Goal: Task Accomplishment & Management: Complete application form

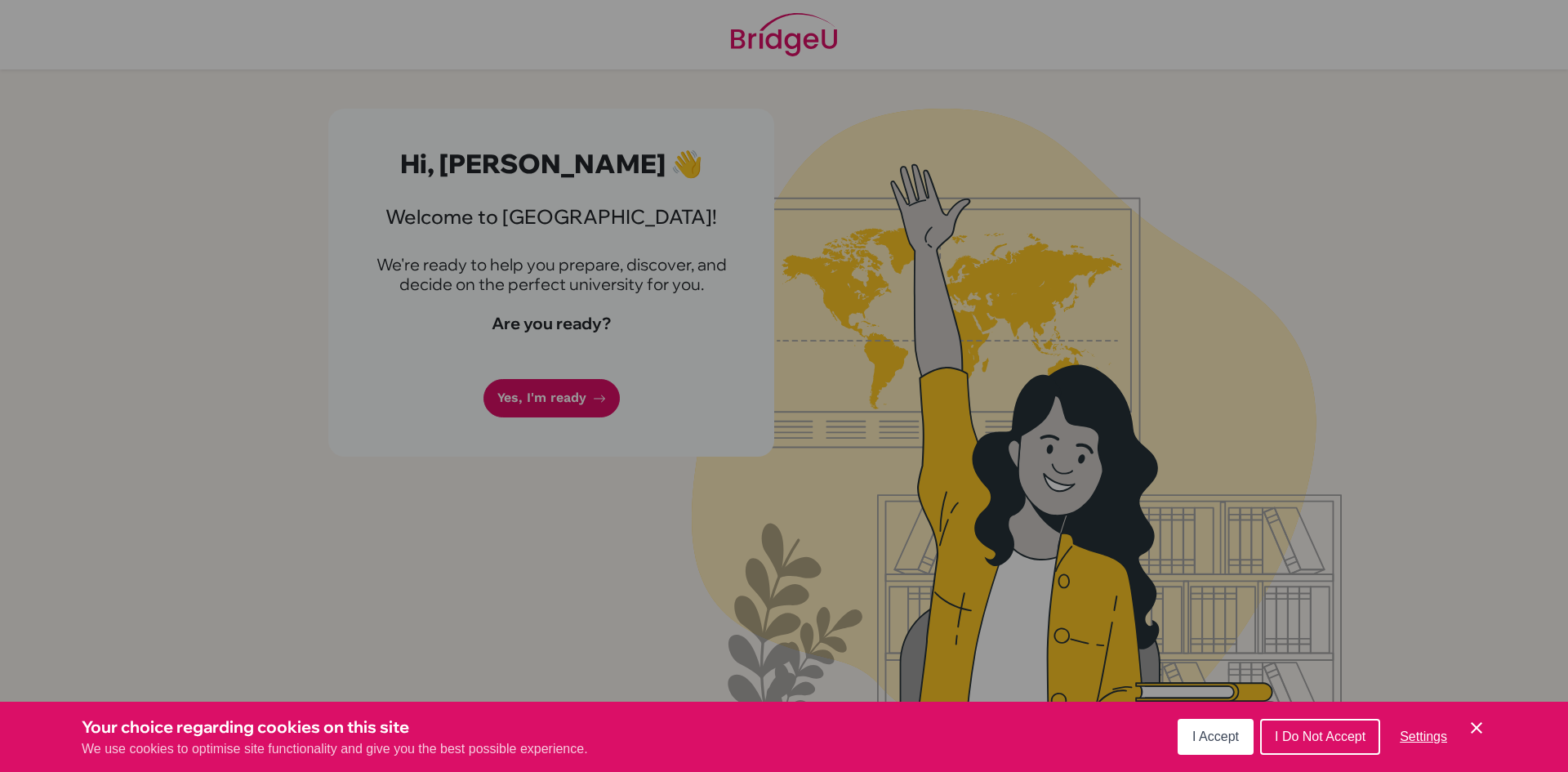
click at [1310, 742] on span "I Do Not Accept" at bounding box center [1320, 737] width 91 height 14
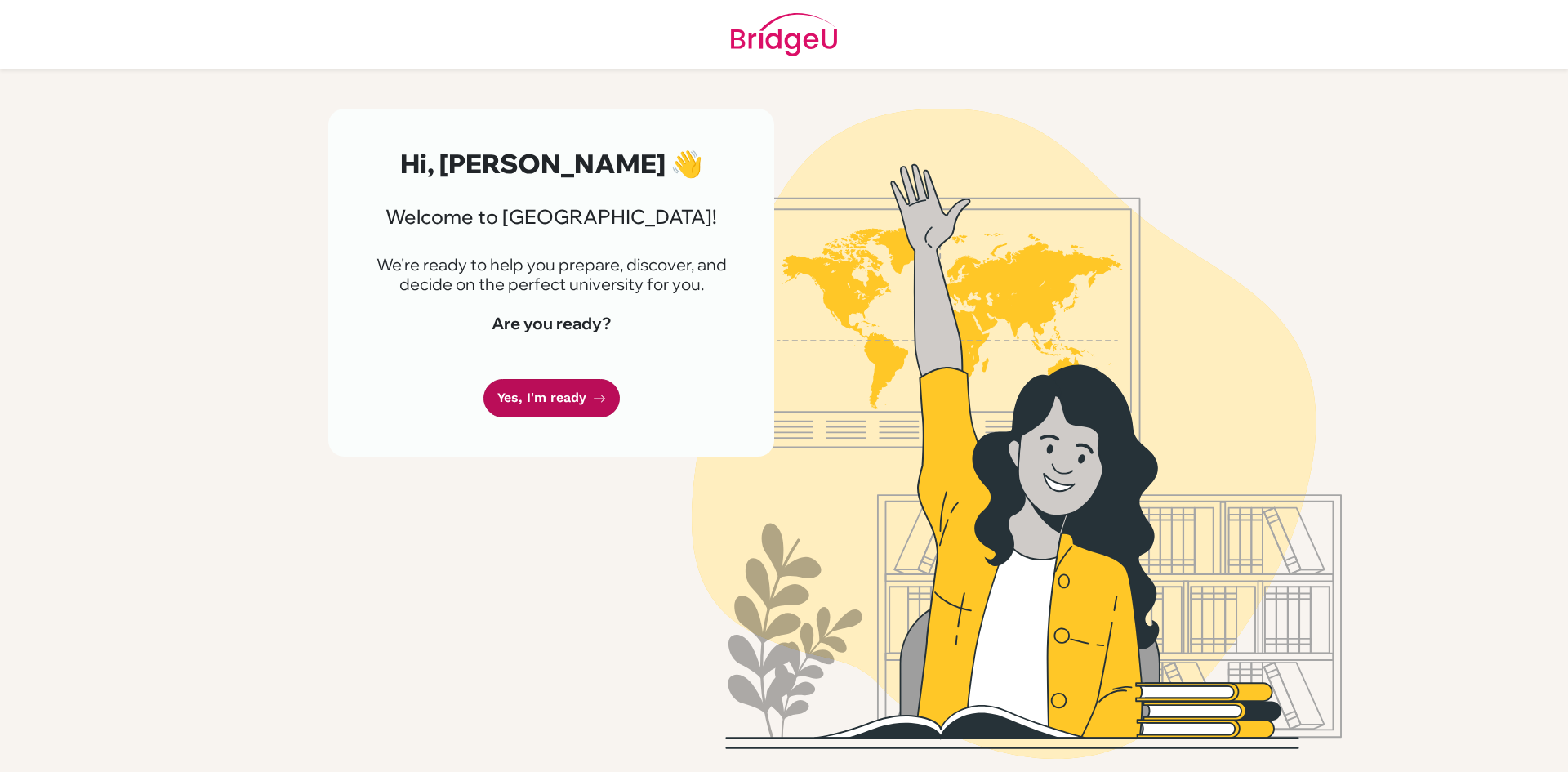
click at [552, 394] on link "Yes, I'm ready" at bounding box center [552, 398] width 136 height 38
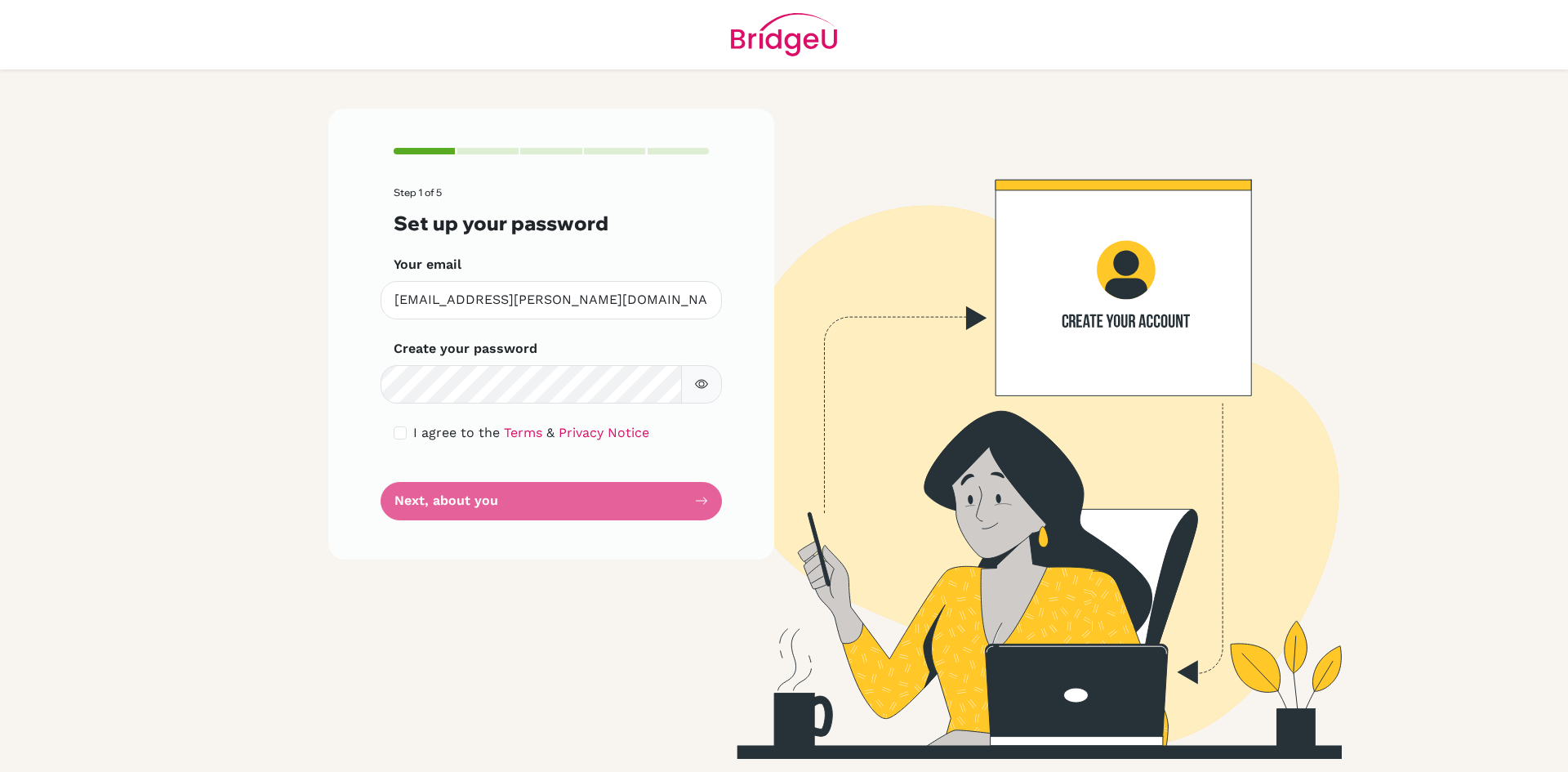
click at [482, 404] on form "Step 1 of 5 Set up your password Your email kian.gour@istanbulint.com Invalid e…" at bounding box center [551, 354] width 316 height 332
click at [692, 385] on button "button" at bounding box center [702, 384] width 41 height 38
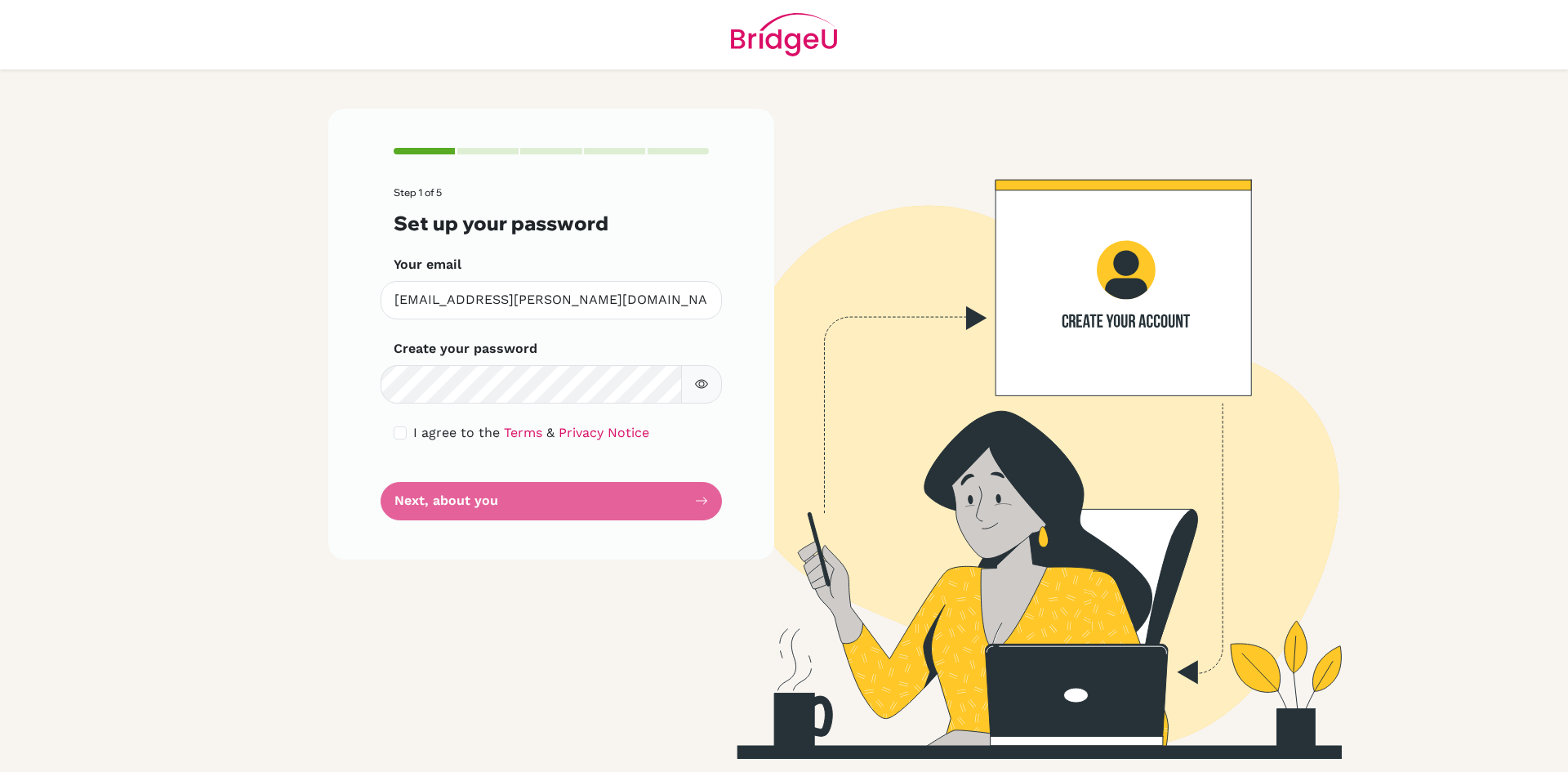
click at [468, 502] on form "Step 1 of 5 Set up your password Your email kian.gour@istanbulint.com Invalid e…" at bounding box center [551, 354] width 316 height 332
drag, startPoint x: 459, startPoint y: 500, endPoint x: 446, endPoint y: 494, distance: 14.3
click at [457, 500] on form "Step 1 of 5 Set up your password Your email kian.gour@istanbulint.com Invalid e…" at bounding box center [551, 354] width 316 height 332
click at [404, 492] on form "Step 1 of 5 Set up your password Your email kian.gour@istanbulint.com Invalid e…" at bounding box center [551, 354] width 316 height 332
click at [404, 424] on div "I agree to the Terms & Privacy Notice" at bounding box center [551, 433] width 316 height 19
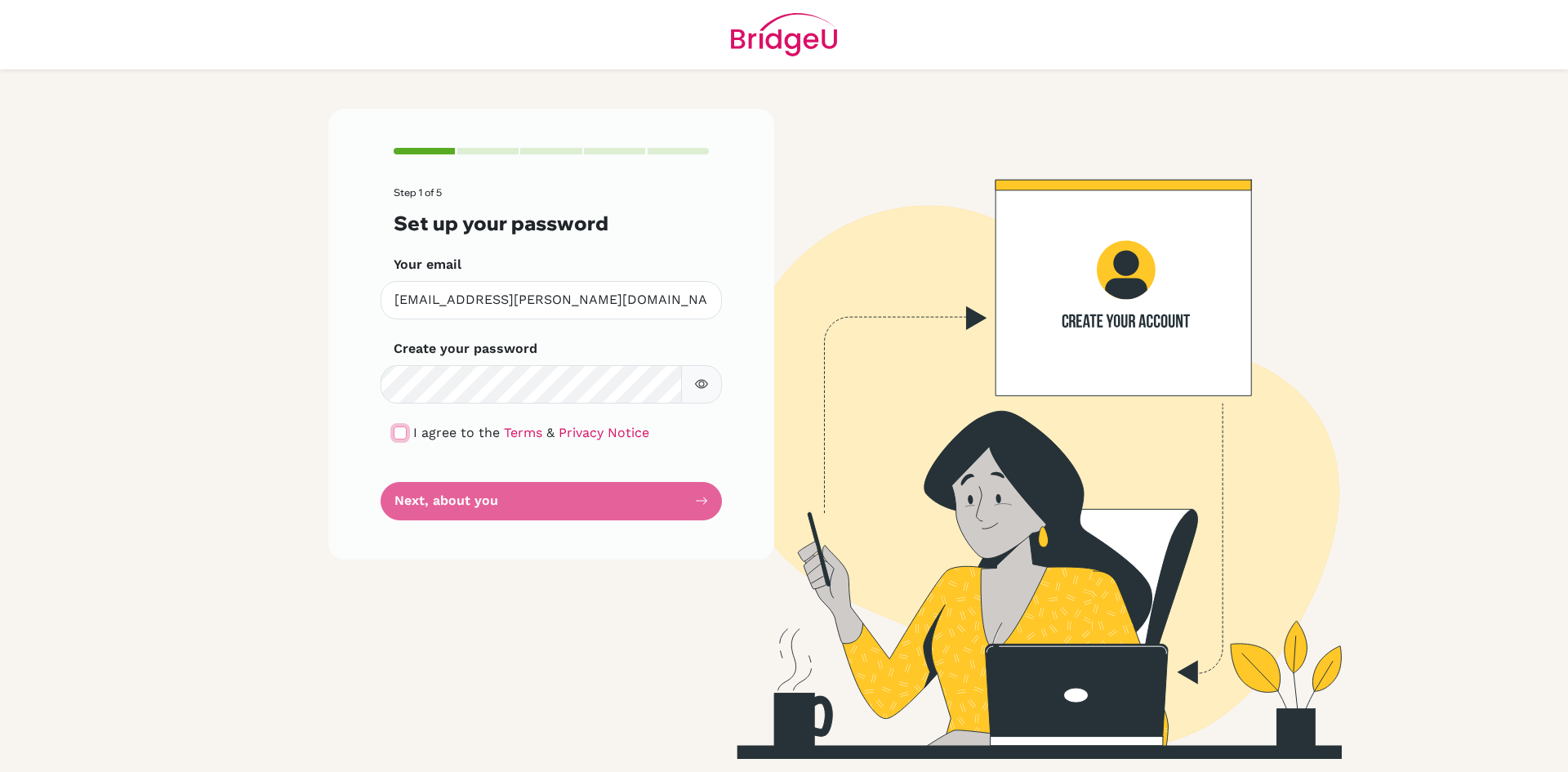
click at [403, 428] on input "checkbox" at bounding box center [400, 432] width 13 height 13
checkbox input "true"
click at [469, 489] on button "Next, about you" at bounding box center [552, 501] width 341 height 38
